Goal: Transaction & Acquisition: Download file/media

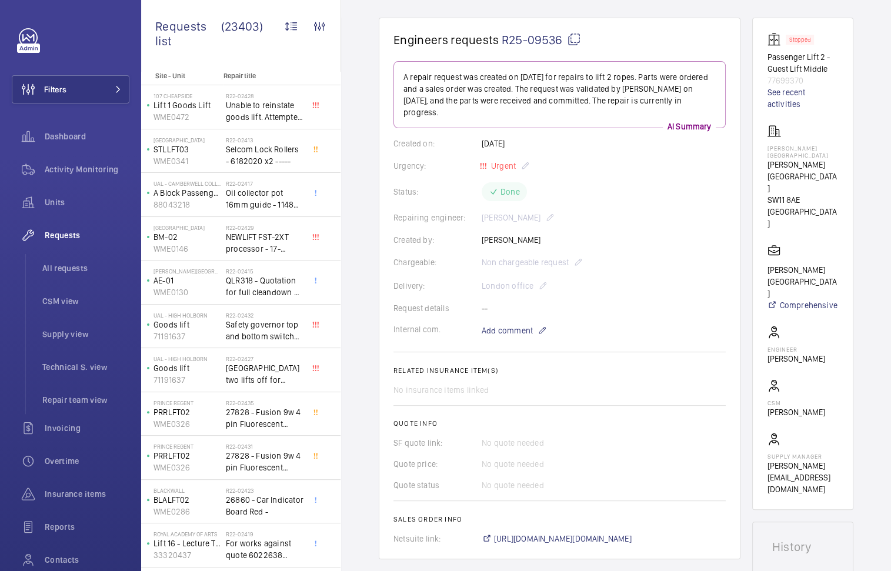
scroll to position [92, 0]
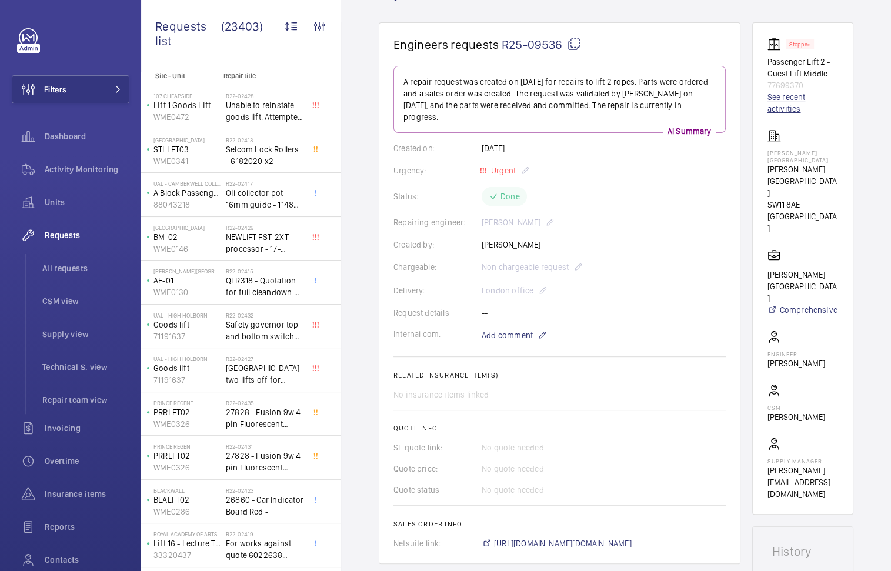
click at [789, 108] on link "See recent activities" at bounding box center [803, 103] width 72 height 24
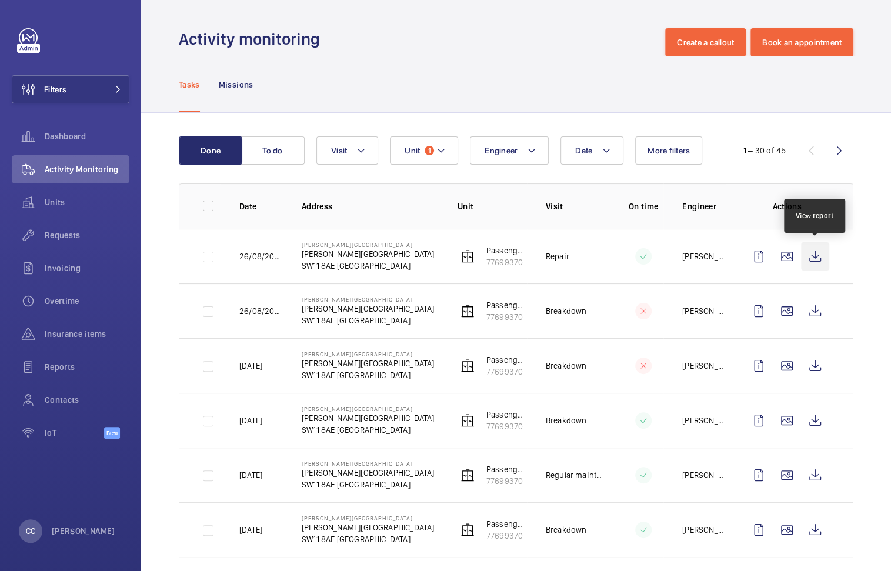
click at [820, 250] on wm-front-icon-button at bounding box center [815, 256] width 28 height 28
click at [817, 315] on wm-front-icon-button at bounding box center [815, 311] width 28 height 28
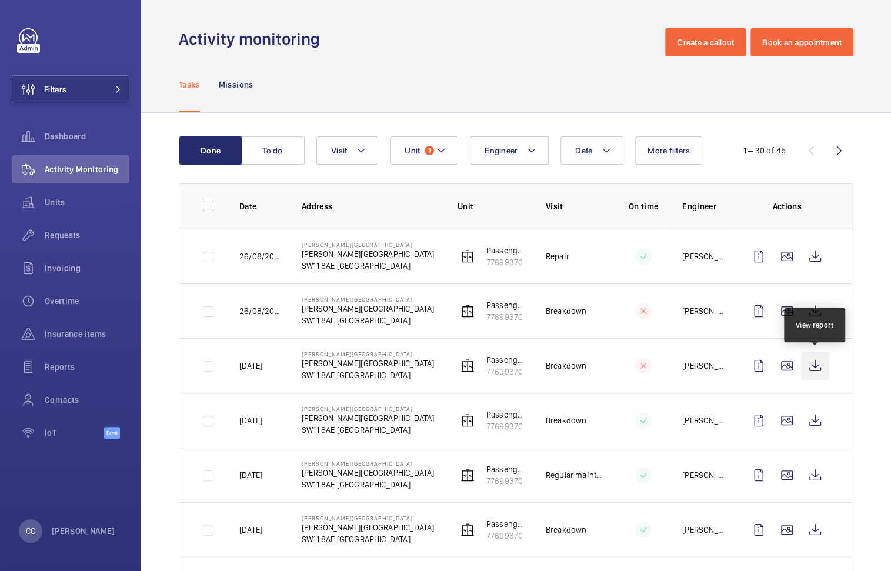
click at [813, 361] on wm-front-icon-button at bounding box center [815, 366] width 28 height 28
click at [814, 419] on wm-front-icon-button at bounding box center [815, 420] width 28 height 28
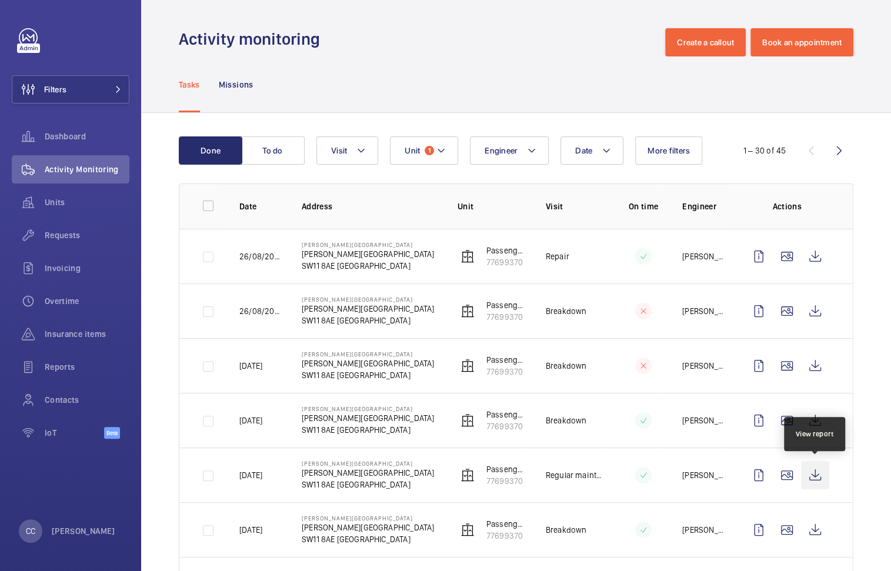
click at [817, 479] on wm-front-icon-button at bounding box center [815, 475] width 28 height 28
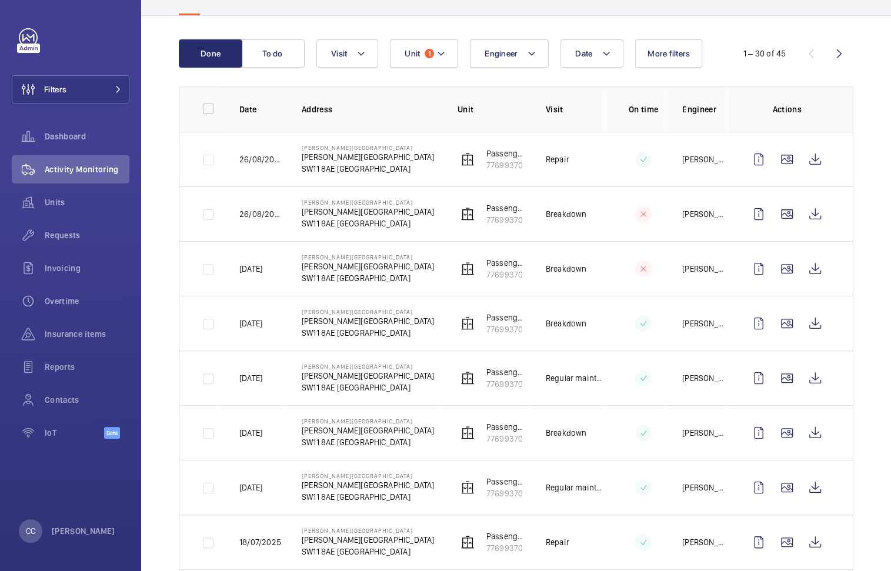
scroll to position [98, 0]
click at [818, 432] on wm-front-icon-button at bounding box center [815, 432] width 28 height 28
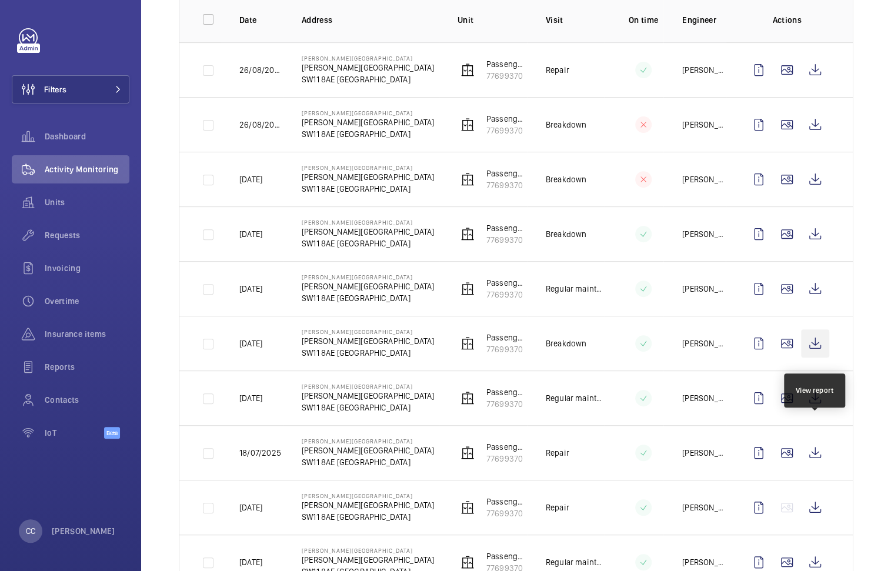
scroll to position [188, 0]
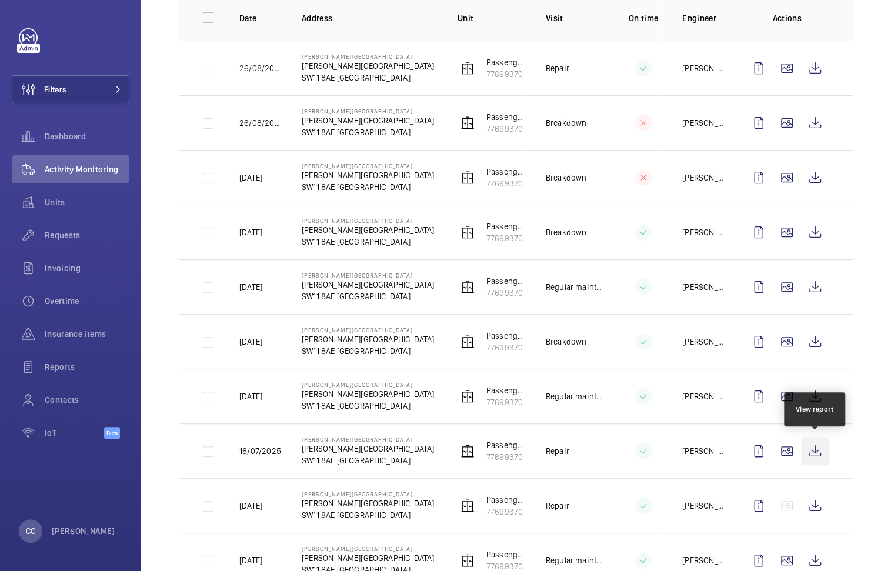
click at [820, 447] on wm-front-icon-button at bounding box center [815, 451] width 28 height 28
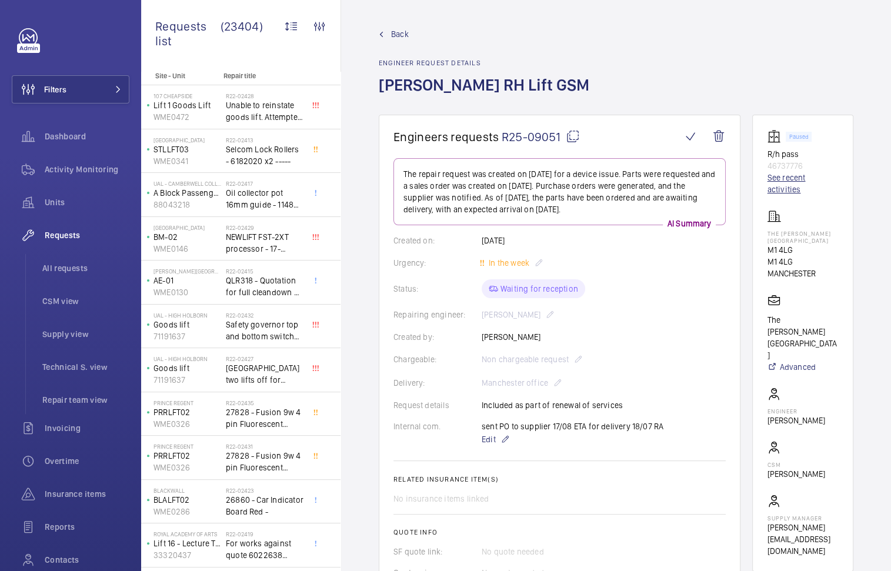
click at [789, 179] on link "See recent activities" at bounding box center [803, 184] width 72 height 24
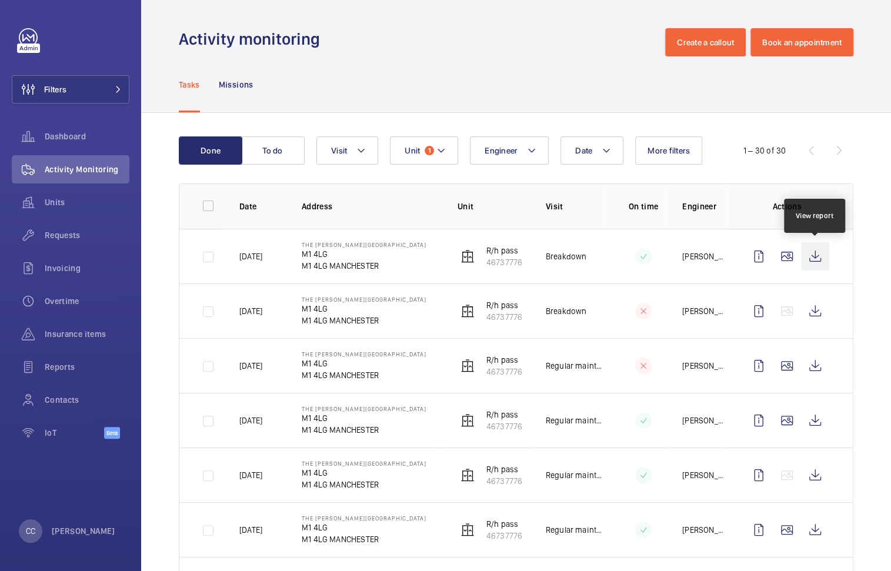
click at [809, 246] on wm-front-icon-button at bounding box center [815, 256] width 28 height 28
click at [821, 304] on wm-front-icon-button at bounding box center [815, 311] width 28 height 28
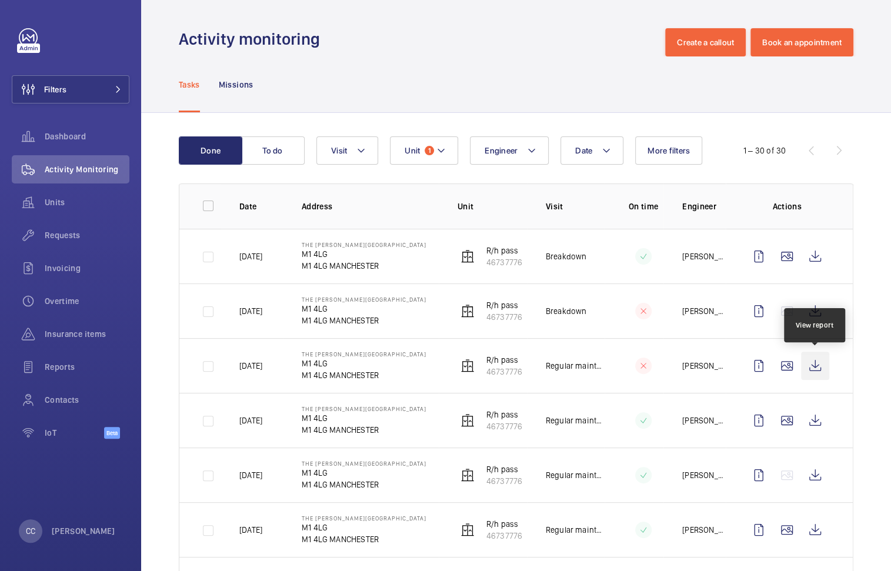
click at [813, 364] on wm-front-icon-button at bounding box center [815, 366] width 28 height 28
click at [810, 307] on wm-front-icon-button at bounding box center [815, 311] width 28 height 28
click at [811, 258] on wm-front-icon-button at bounding box center [815, 256] width 28 height 28
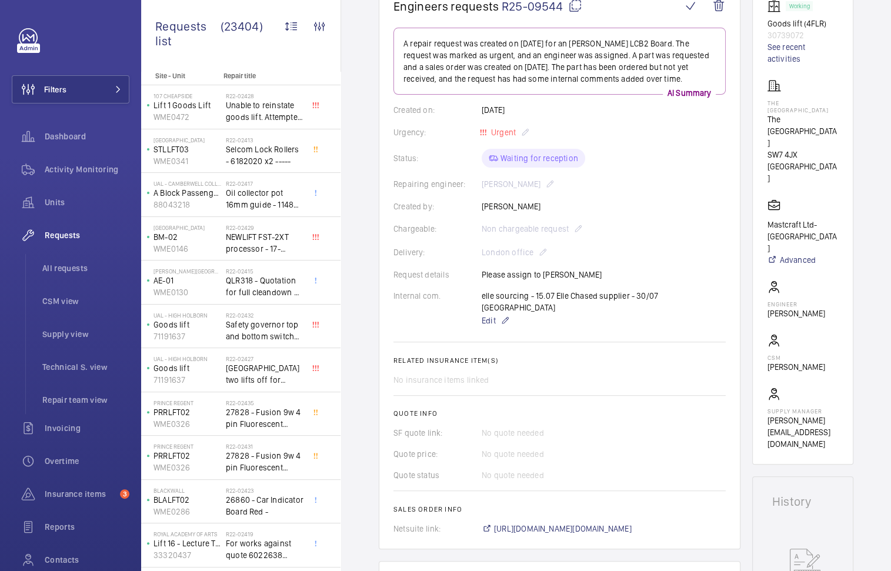
scroll to position [132, 0]
click at [602, 289] on div "elle sourcing - 15.07 Elle Chased supplier - 30/07 india Edit" at bounding box center [604, 307] width 244 height 38
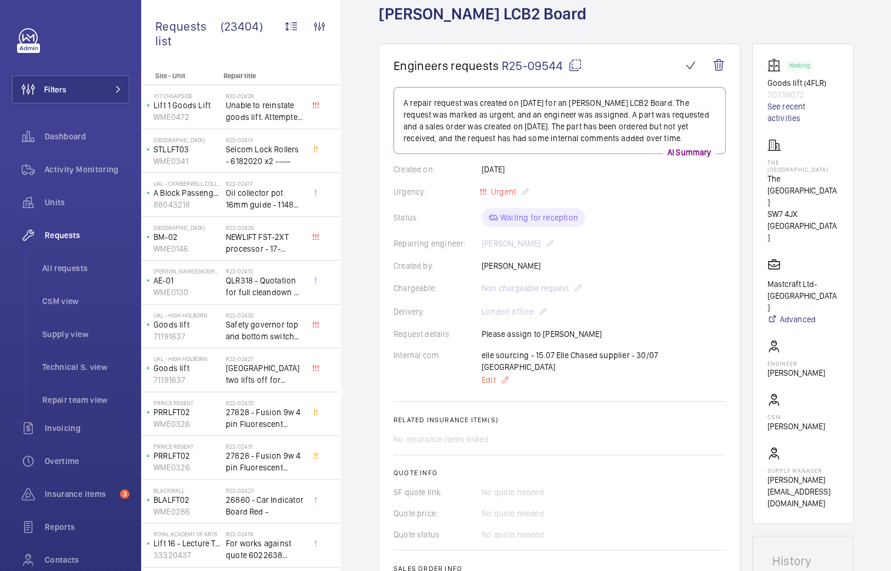
scroll to position [66, 0]
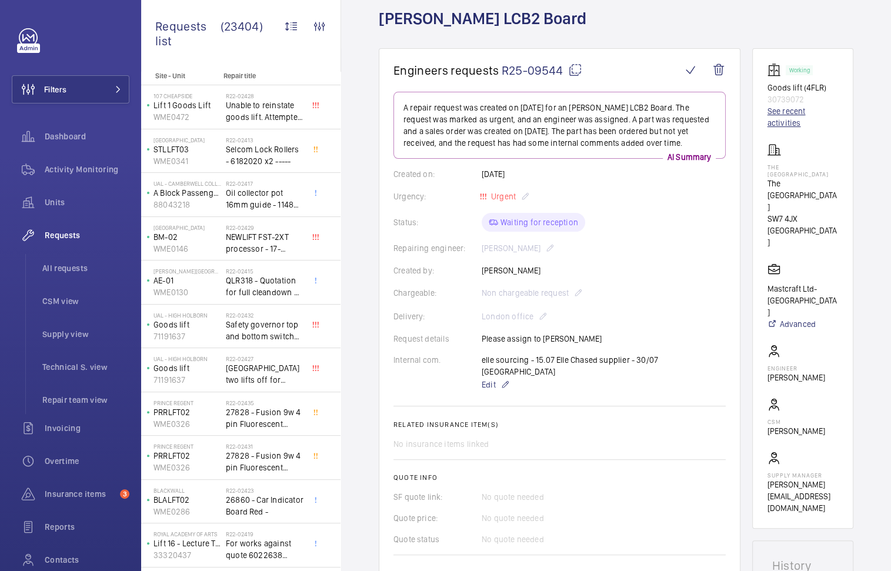
click at [787, 120] on link "See recent activities" at bounding box center [803, 117] width 72 height 24
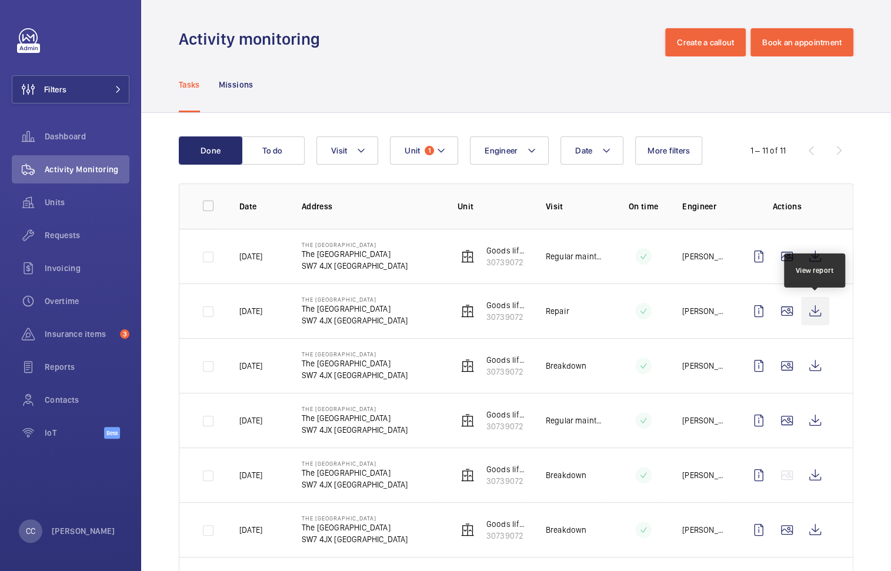
click at [818, 313] on wm-front-icon-button at bounding box center [815, 311] width 28 height 28
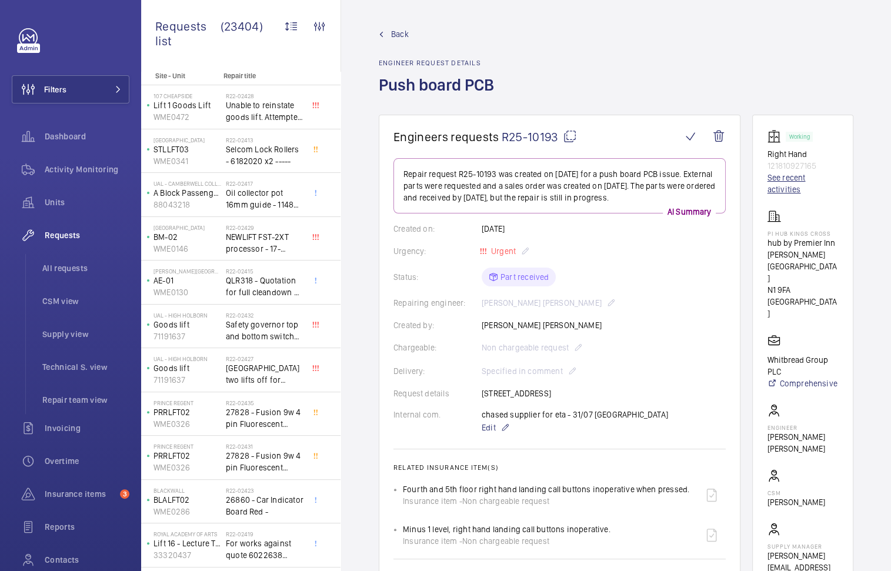
click at [780, 185] on link "See recent activities" at bounding box center [803, 184] width 72 height 24
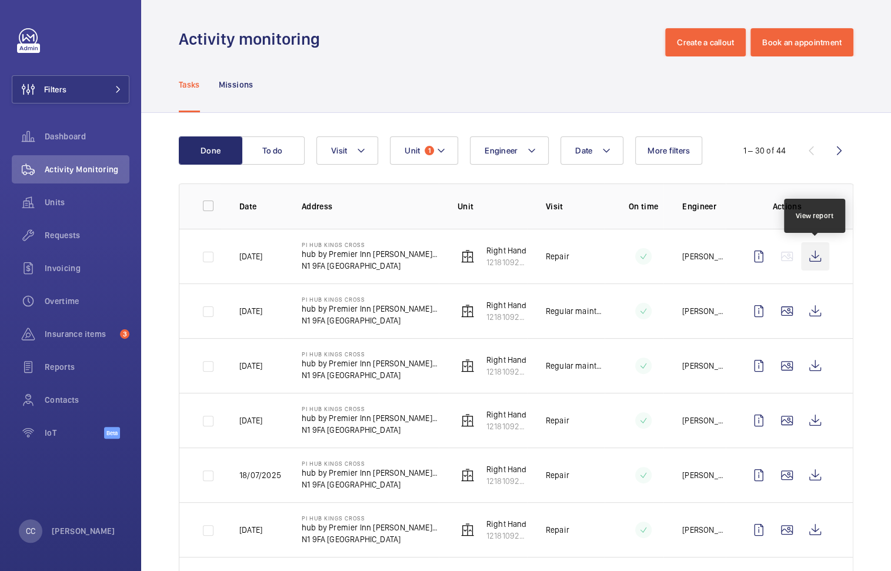
click at [809, 252] on wm-front-icon-button at bounding box center [815, 256] width 28 height 28
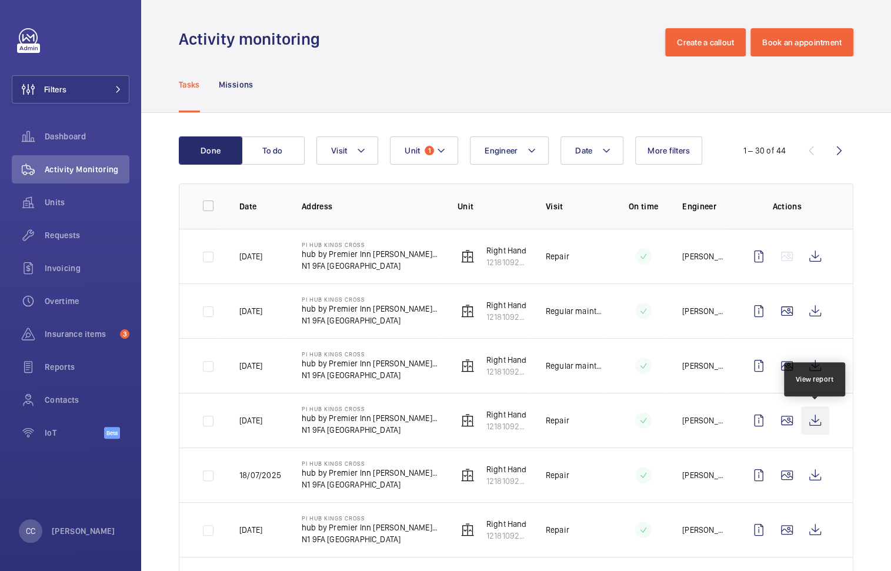
click at [802, 420] on wm-front-icon-button at bounding box center [815, 420] width 28 height 28
click at [818, 368] on wm-front-icon-button at bounding box center [815, 366] width 28 height 28
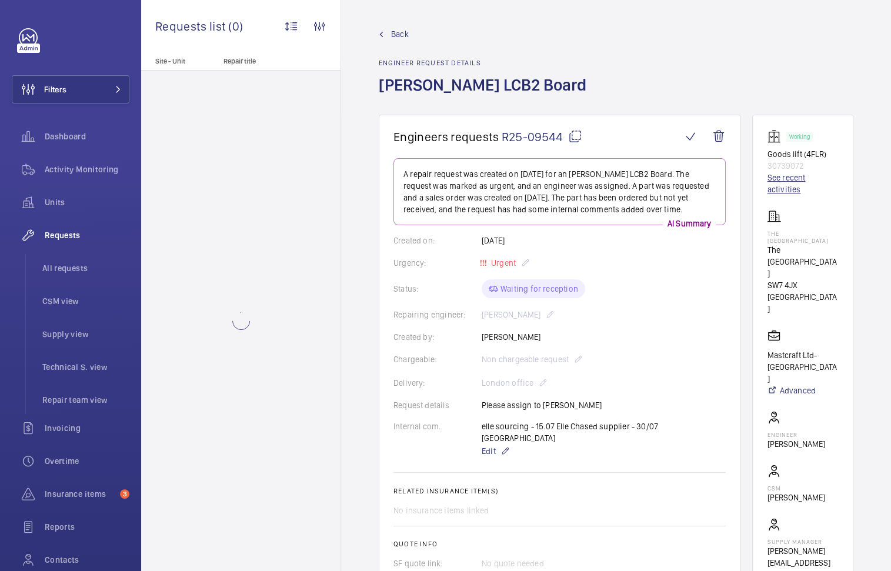
click at [784, 191] on link "See recent activities" at bounding box center [803, 184] width 72 height 24
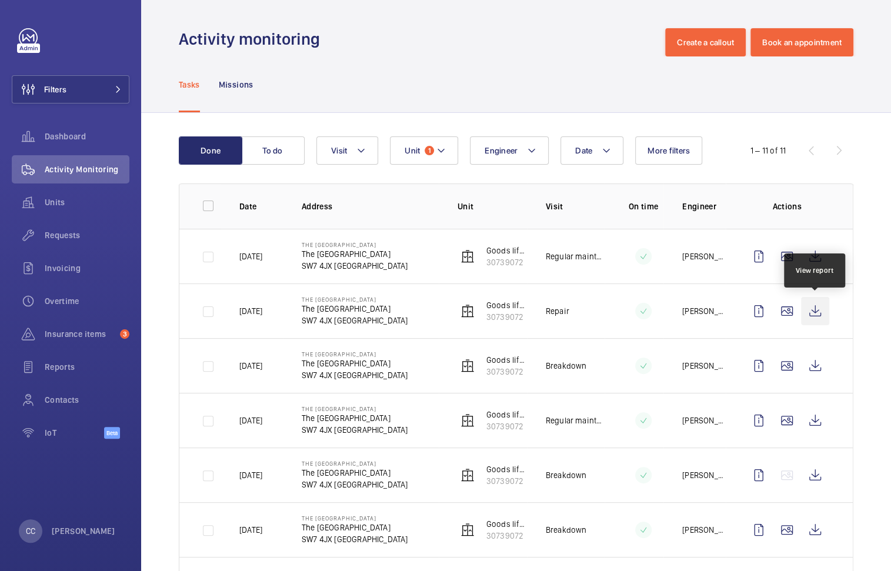
click at [812, 302] on wm-front-icon-button at bounding box center [815, 311] width 28 height 28
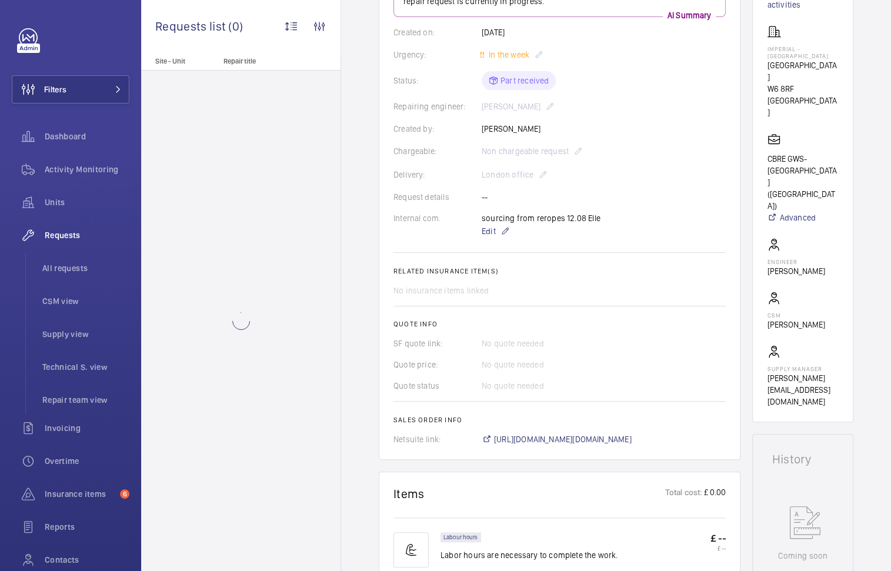
scroll to position [211, 0]
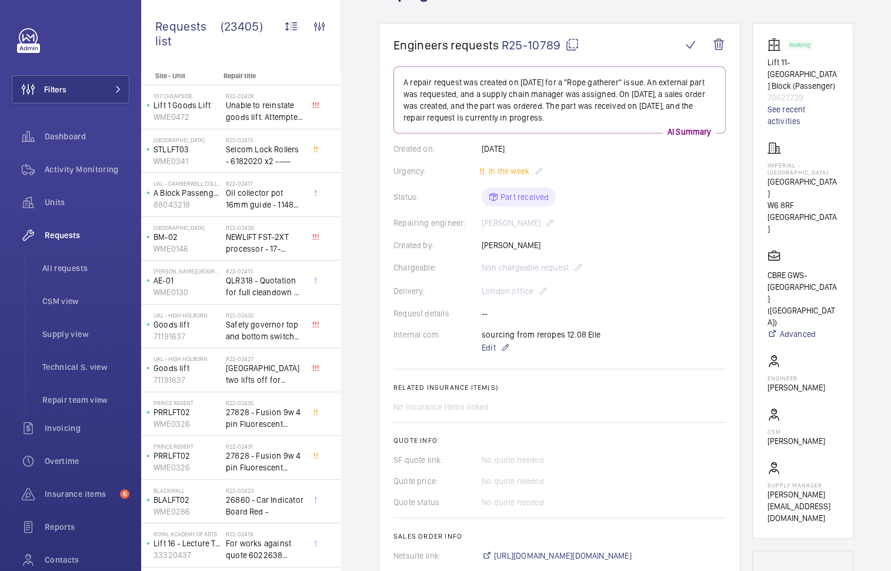
scroll to position [81, 0]
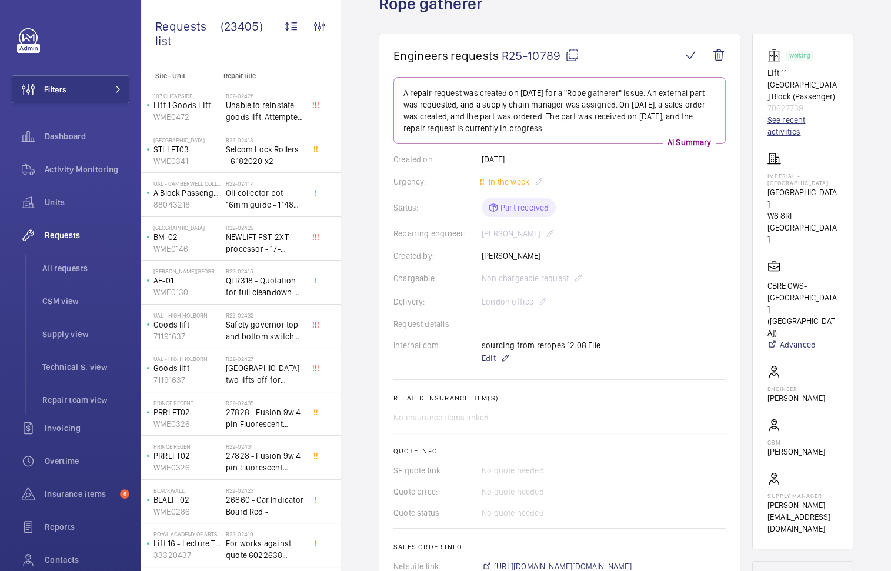
click at [783, 130] on link "See recent activities" at bounding box center [803, 126] width 72 height 24
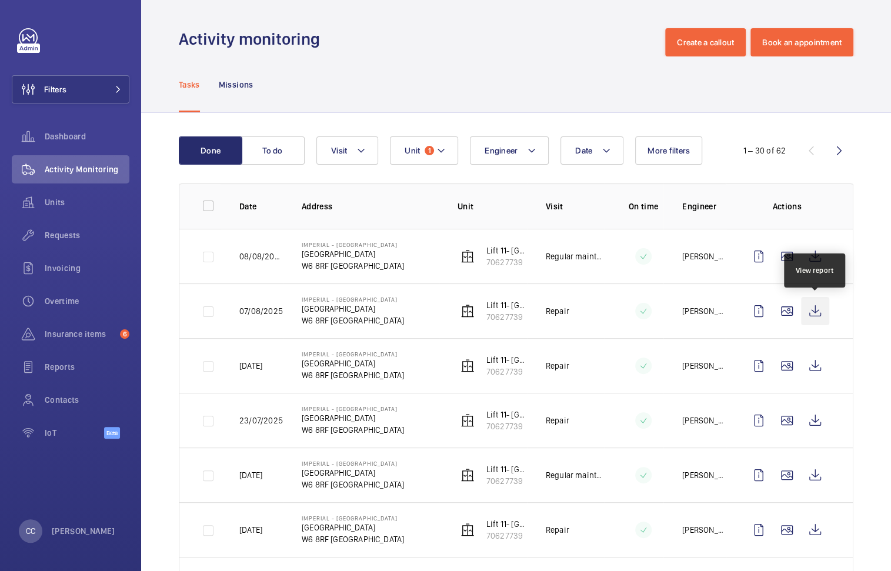
click at [813, 307] on wm-front-icon-button at bounding box center [815, 311] width 28 height 28
